Goal: Information Seeking & Learning: Learn about a topic

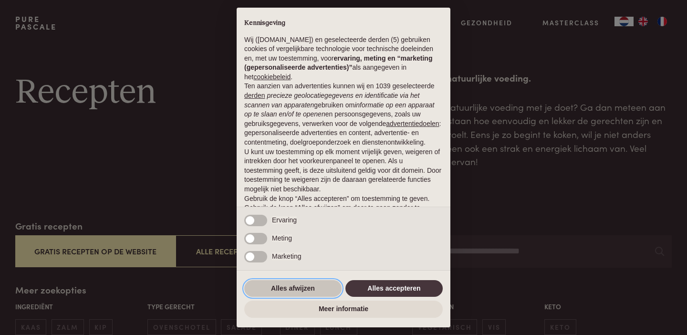
click at [311, 290] on button "Alles afwijzen" at bounding box center [292, 288] width 97 height 17
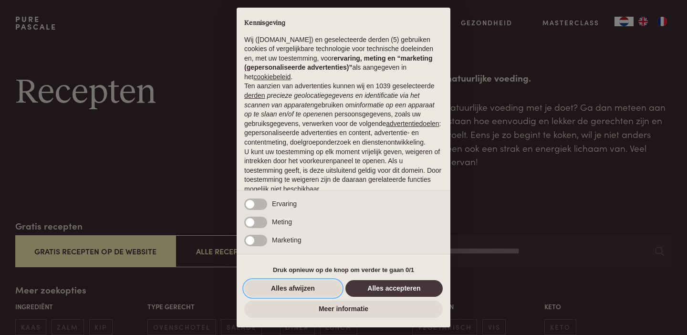
scroll to position [48, 0]
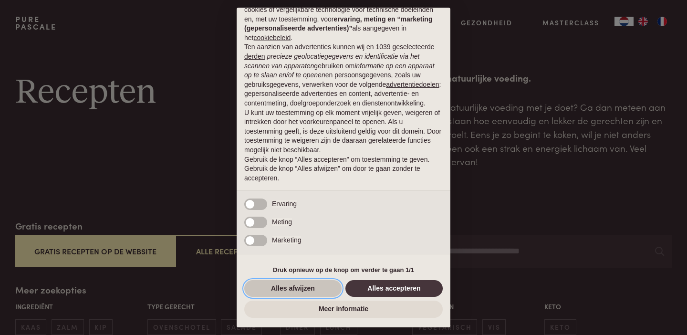
click at [296, 286] on button "Alles afwijzen" at bounding box center [292, 288] width 97 height 17
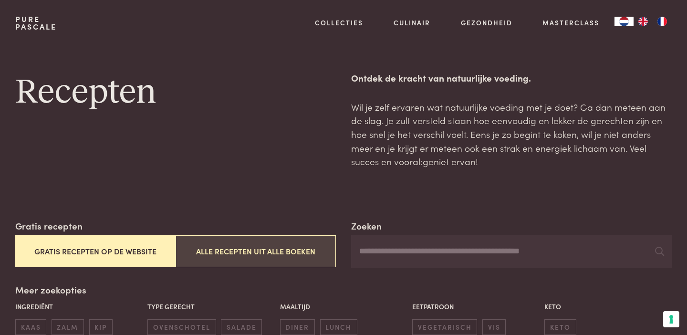
click at [274, 253] on button "Alle recepten uit alle boeken" at bounding box center [256, 251] width 160 height 32
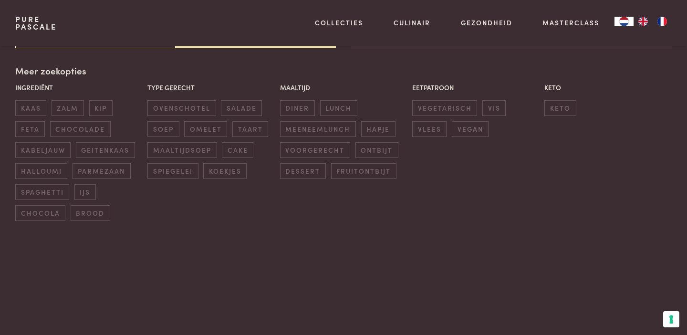
scroll to position [219, 0]
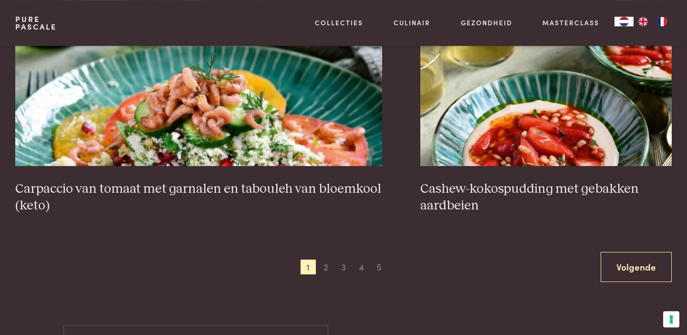
scroll to position [1827, 0]
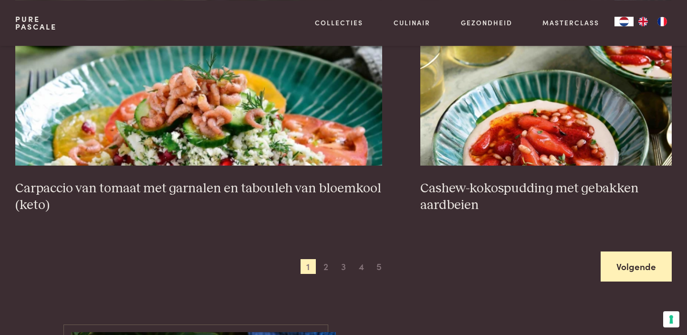
click at [651, 268] on link "Volgende" at bounding box center [636, 266] width 71 height 30
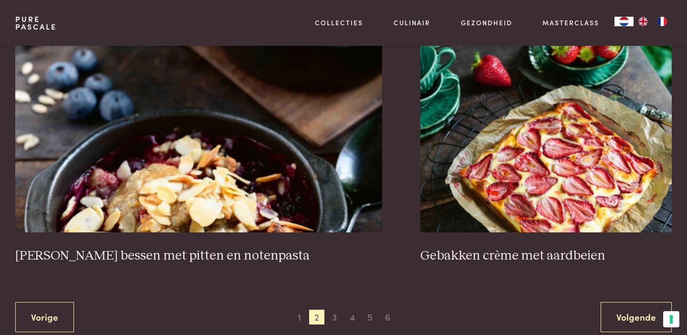
scroll to position [1778, 0]
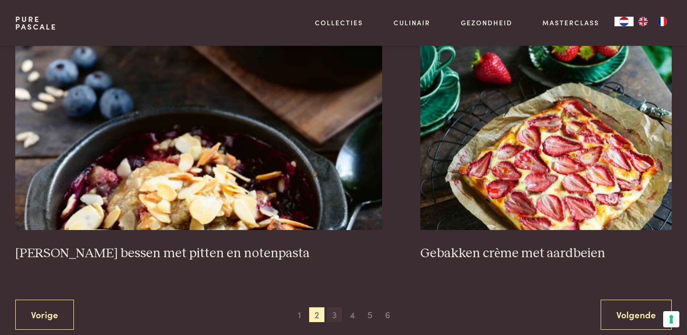
click at [337, 314] on span "3" at bounding box center [334, 314] width 15 height 15
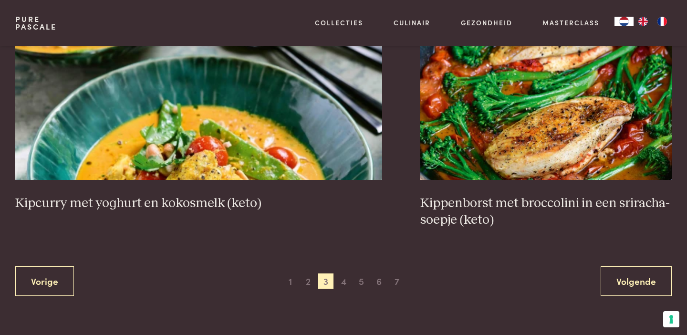
scroll to position [1854, 0]
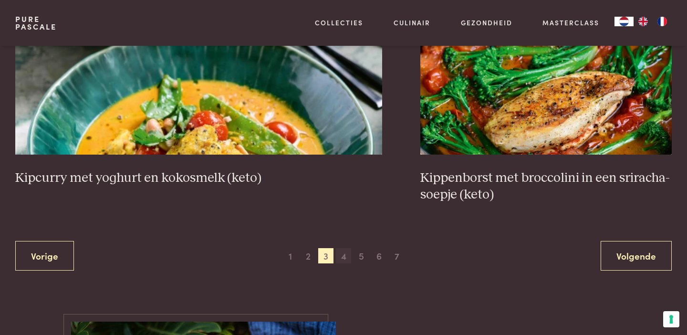
click at [341, 248] on span "4" at bounding box center [343, 255] width 15 height 15
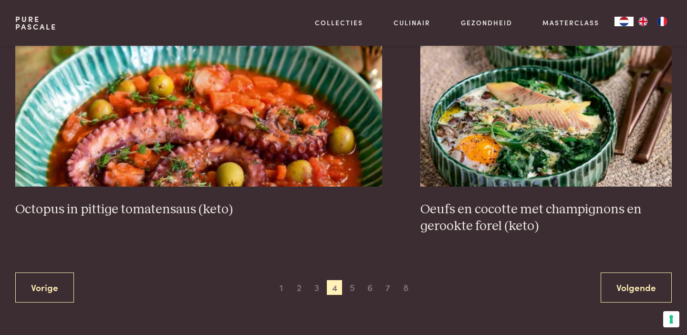
scroll to position [1806, 0]
click at [355, 287] on span "5" at bounding box center [352, 287] width 15 height 15
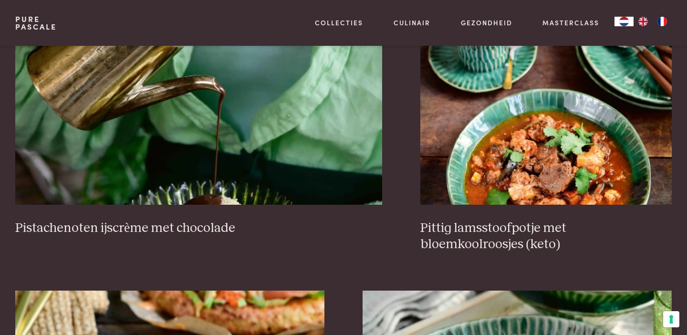
scroll to position [990, 0]
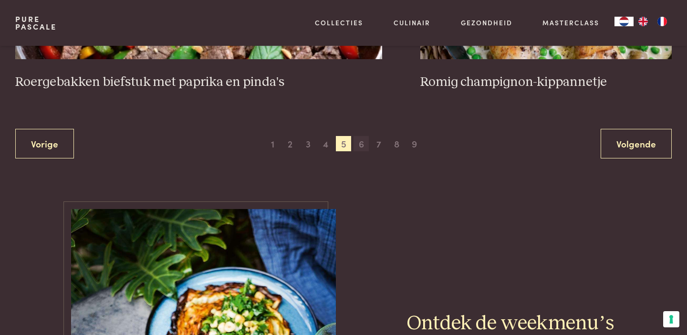
click at [367, 146] on span "6" at bounding box center [361, 143] width 15 height 15
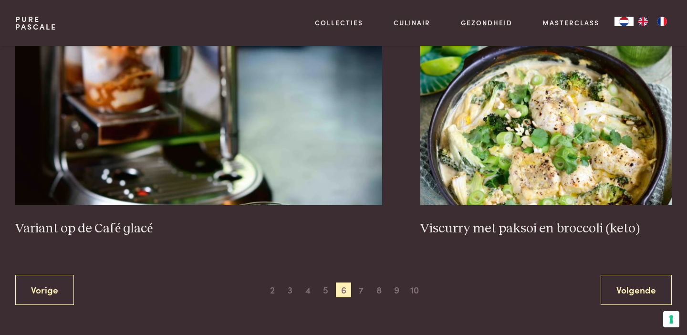
scroll to position [1821, 0]
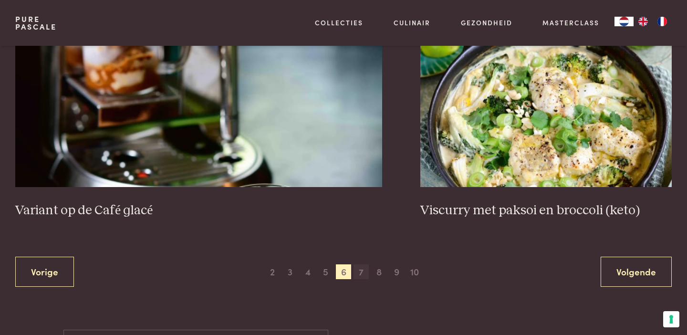
click at [362, 264] on span "7" at bounding box center [361, 271] width 15 height 15
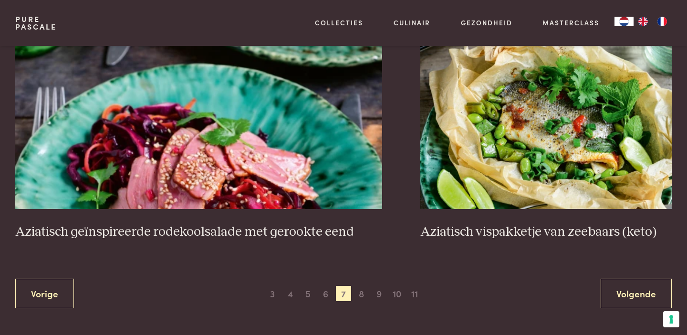
scroll to position [1756, 0]
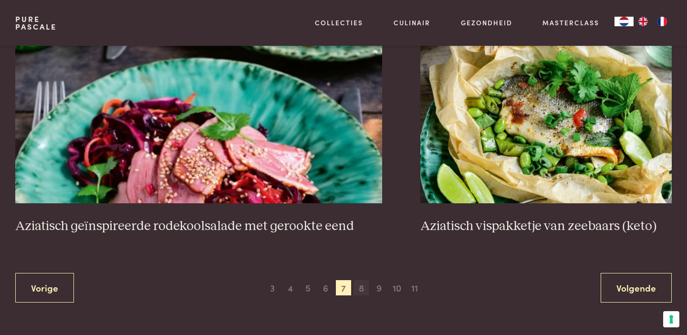
click at [363, 286] on span "8" at bounding box center [361, 287] width 15 height 15
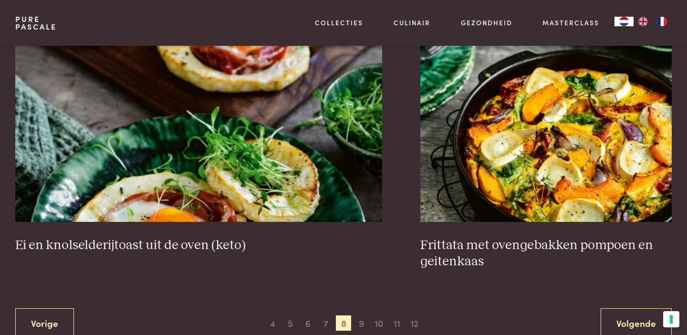
scroll to position [1767, 0]
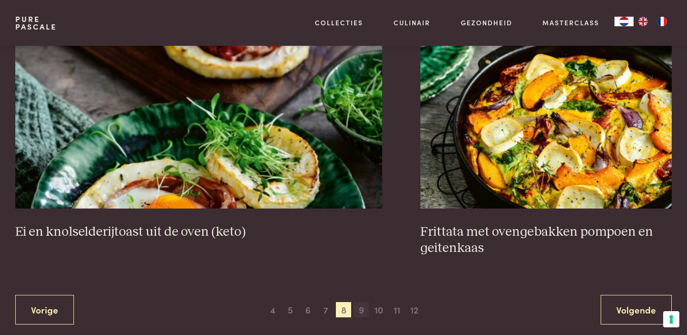
click at [361, 312] on span "9" at bounding box center [361, 309] width 15 height 15
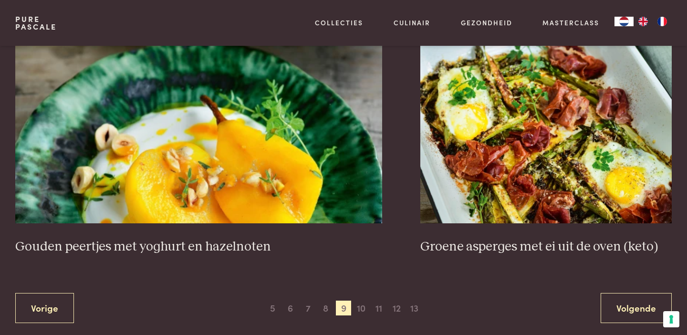
scroll to position [1792, 0]
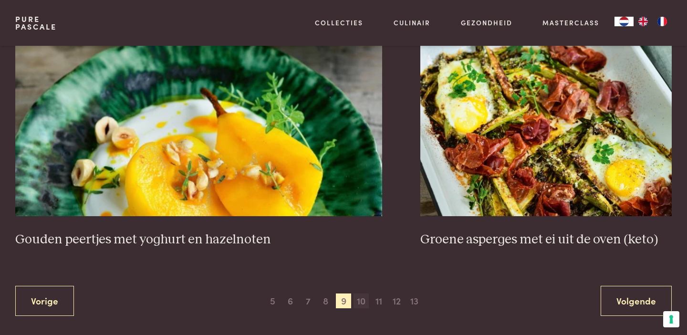
click at [363, 303] on span "10" at bounding box center [361, 300] width 15 height 15
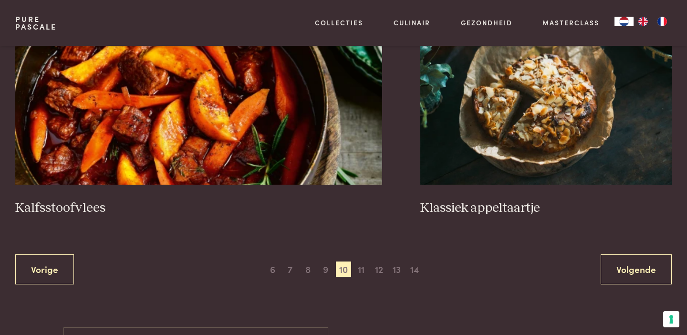
scroll to position [1792, 0]
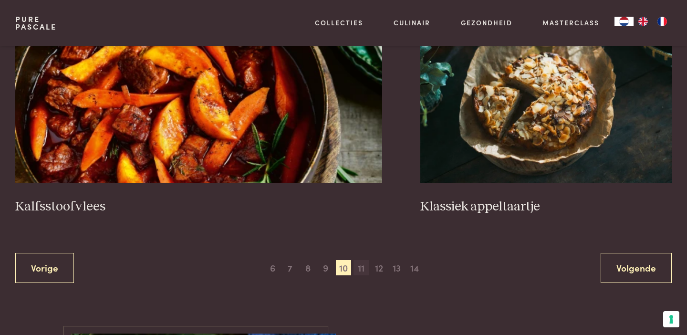
click at [363, 269] on span "11" at bounding box center [361, 267] width 15 height 15
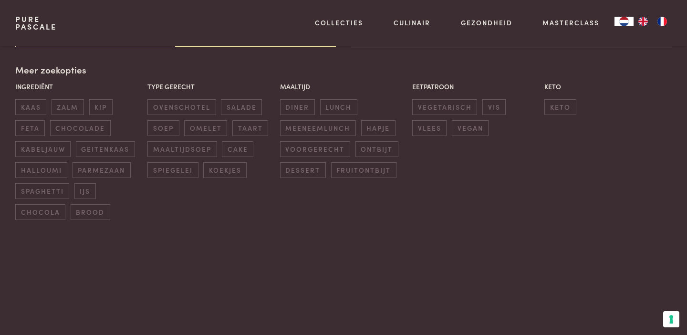
scroll to position [219, 0]
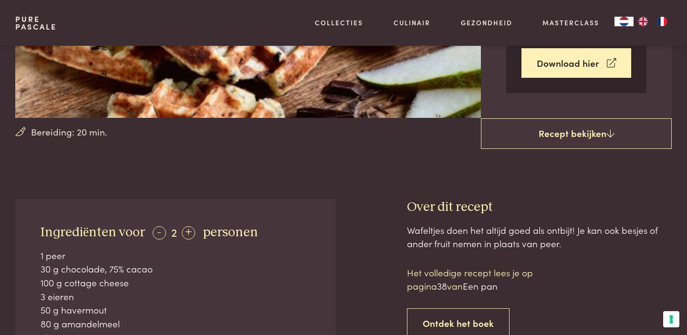
scroll to position [224, 0]
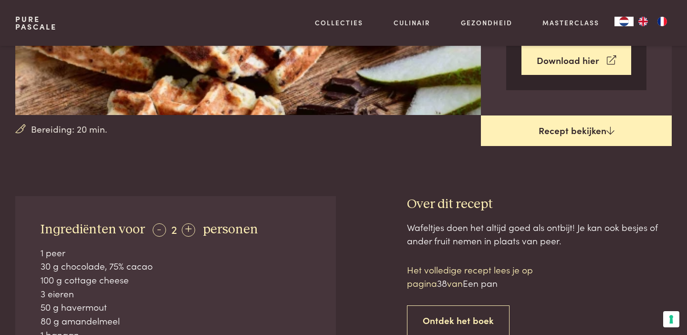
click at [579, 140] on link "Recept bekijken" at bounding box center [576, 130] width 191 height 31
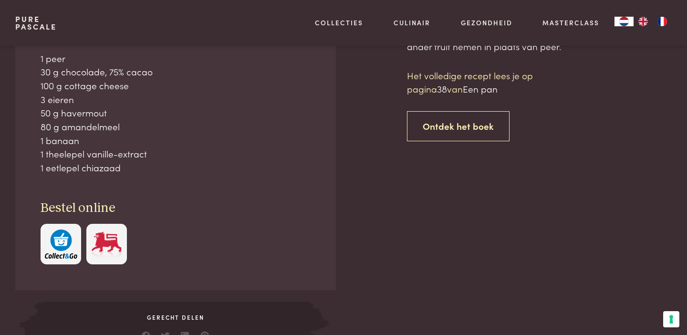
scroll to position [420, 0]
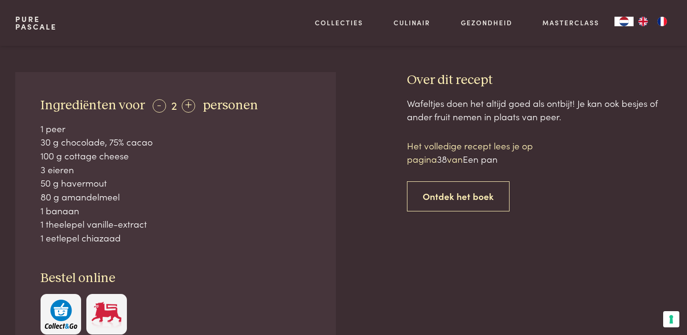
scroll to position [345, 0]
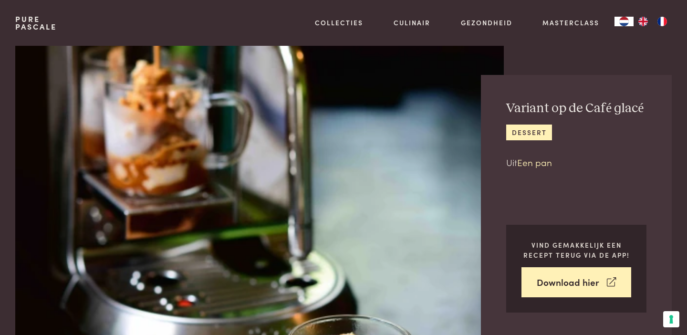
click at [547, 163] on link "Een pan" at bounding box center [534, 162] width 35 height 13
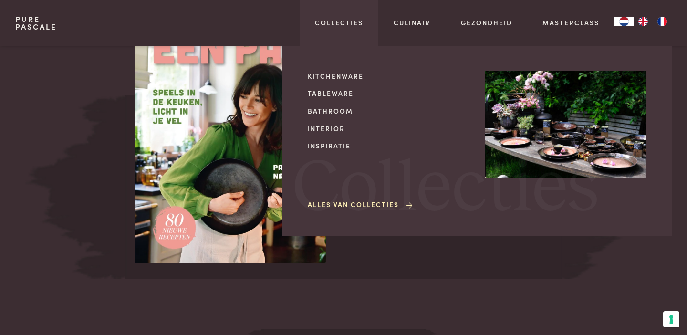
scroll to position [790, 0]
click at [353, 74] on link "Kitchenware" at bounding box center [389, 76] width 162 height 10
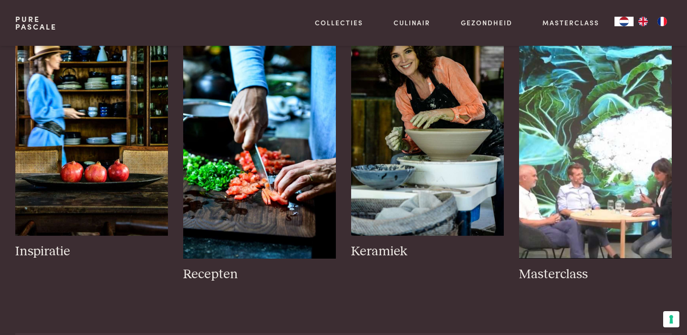
scroll to position [459, 0]
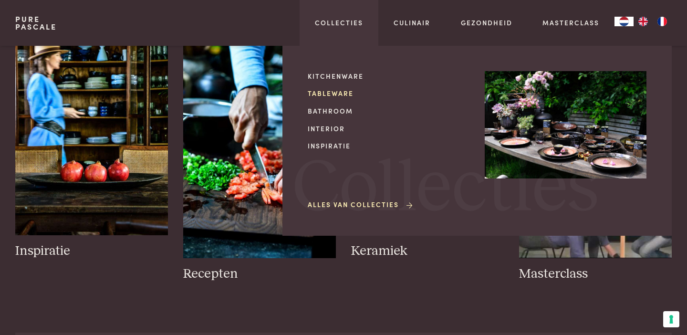
click at [338, 93] on link "Tableware" at bounding box center [389, 93] width 162 height 10
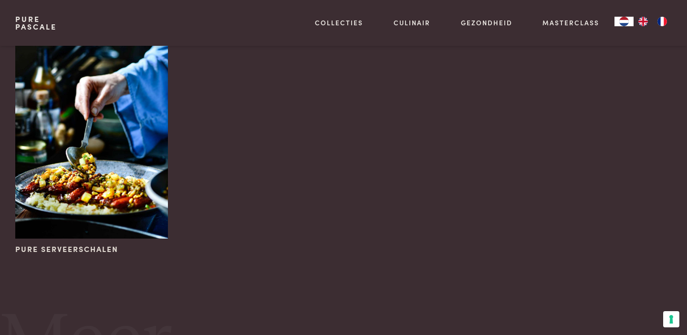
scroll to position [648, 0]
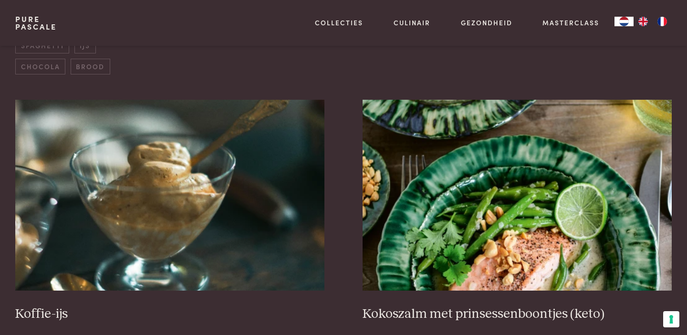
scroll to position [369, 0]
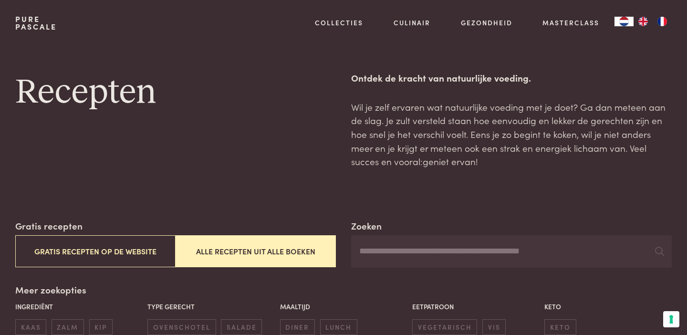
scroll to position [369, 0]
